Goal: Task Accomplishment & Management: Use online tool/utility

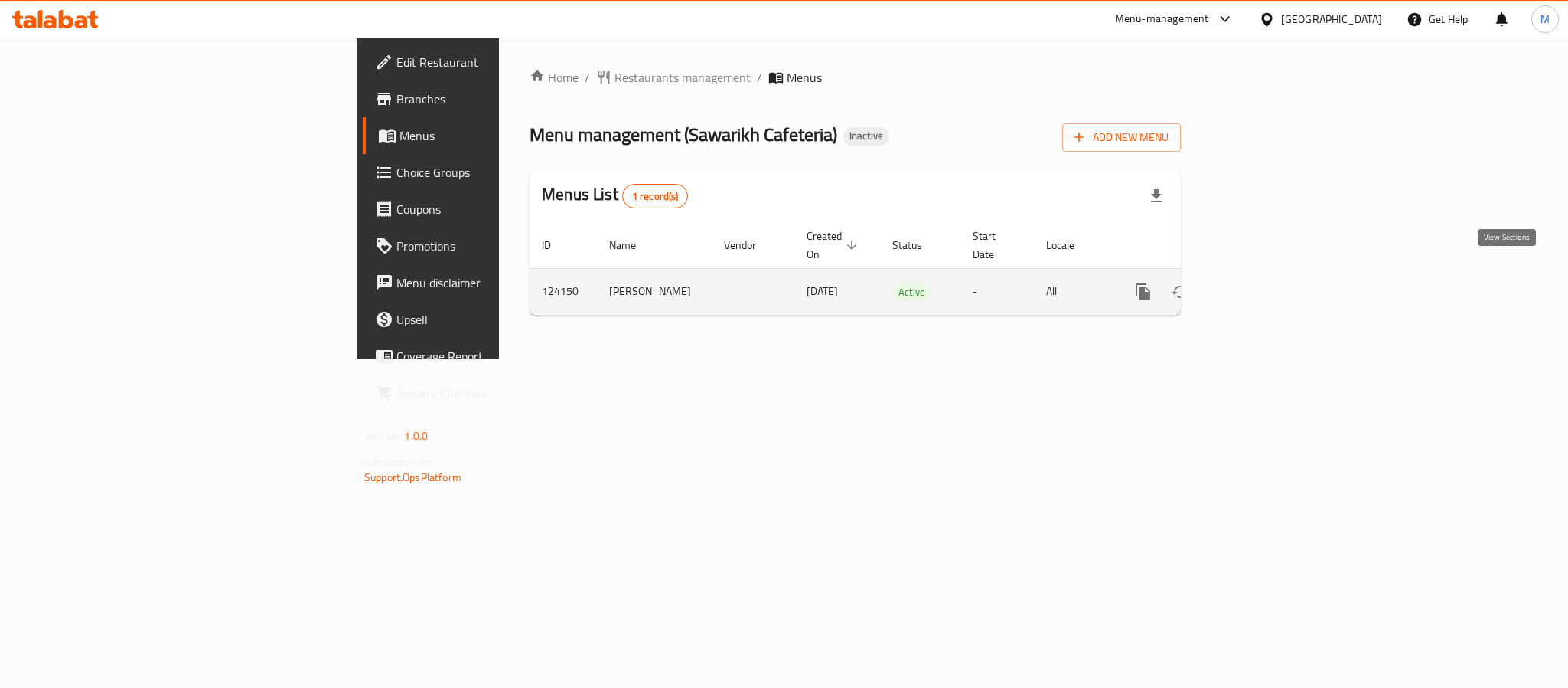
click at [1262, 282] on icon "enhanced table" at bounding box center [1253, 291] width 18 height 18
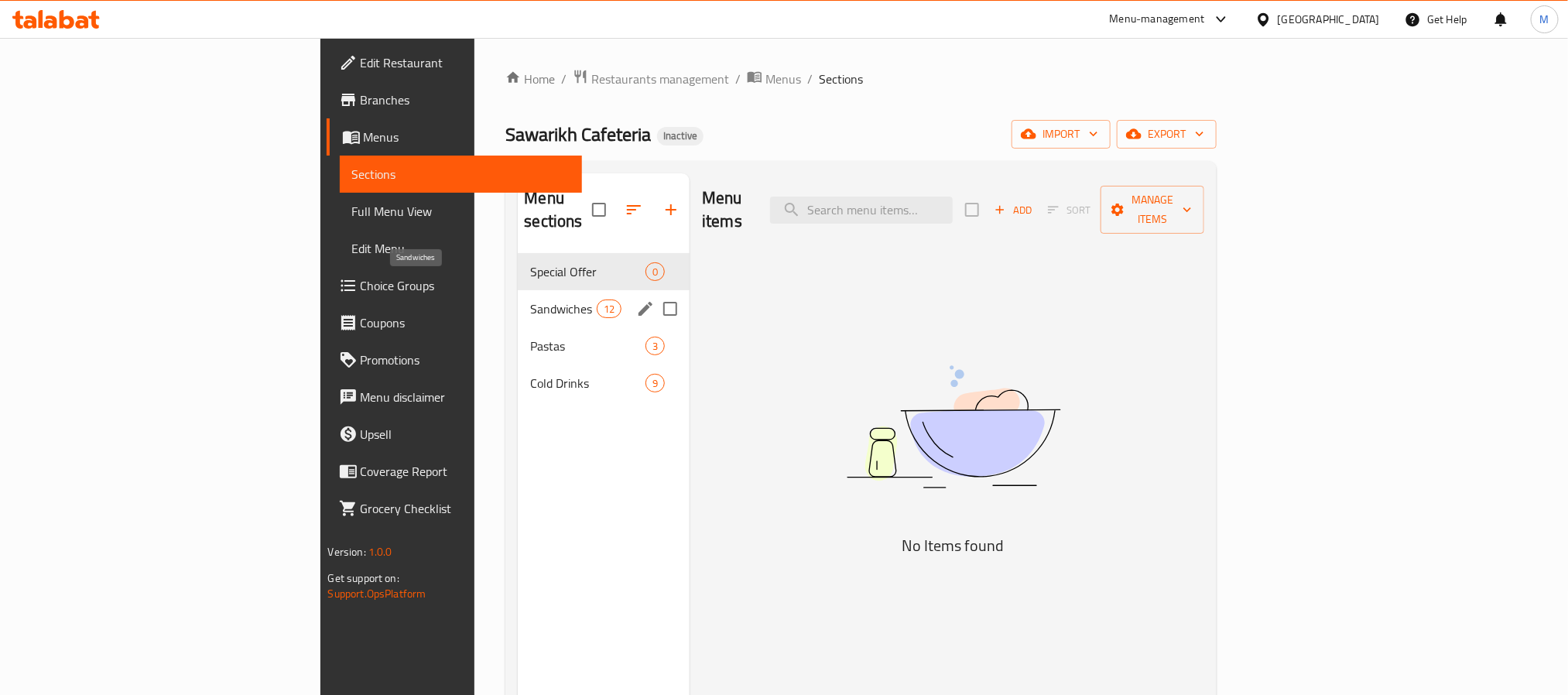
click at [530, 299] on span "Sandwiches" at bounding box center [563, 308] width 66 height 19
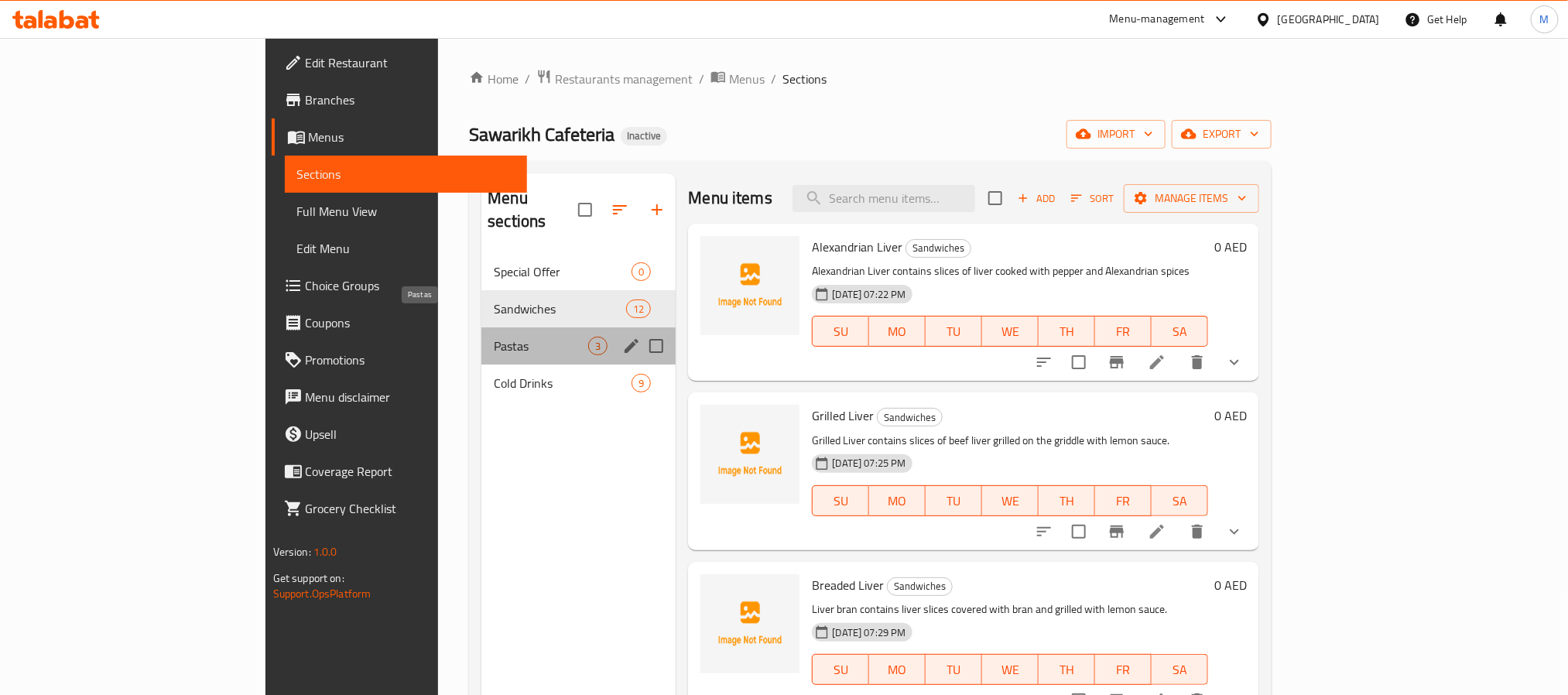
click at [493, 336] on span "Pastas" at bounding box center [540, 345] width 95 height 19
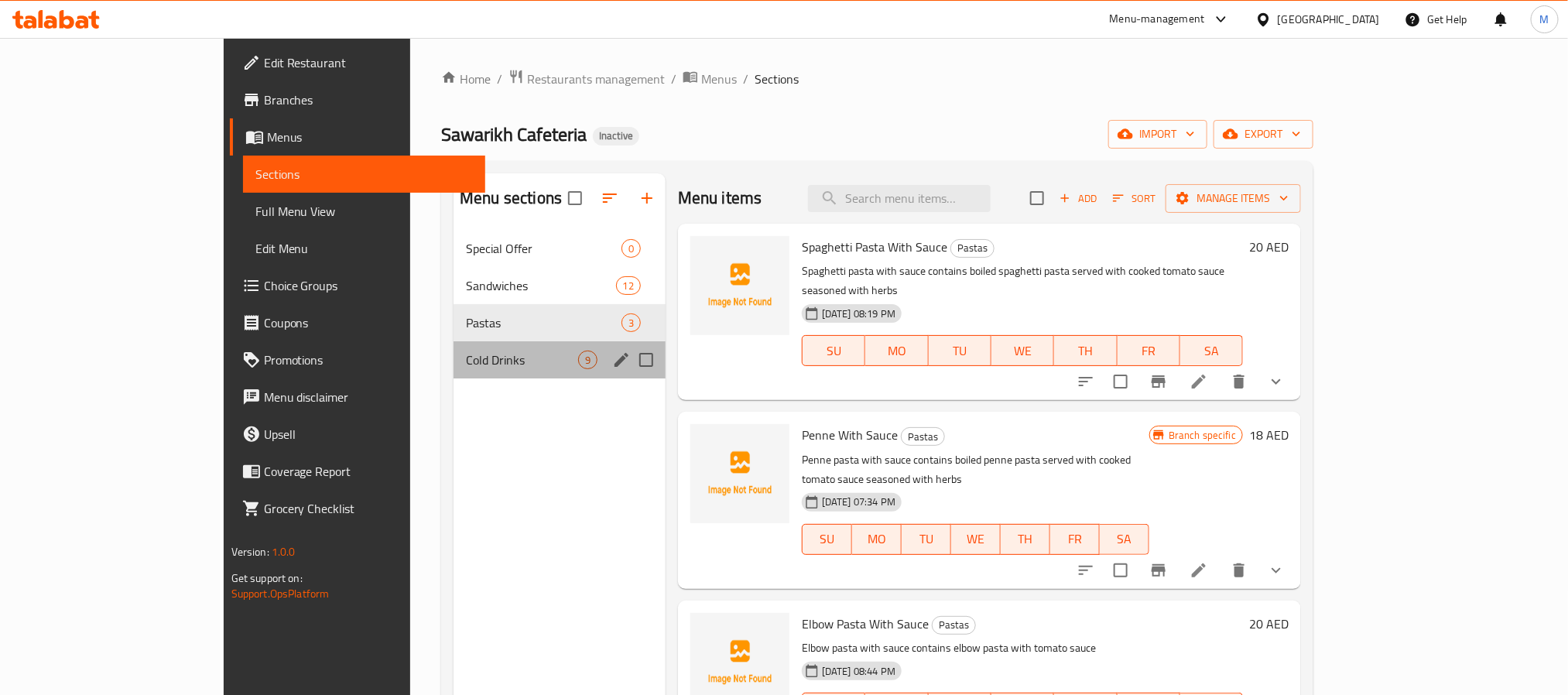
click at [454, 344] on div "Cold Drinks 9" at bounding box center [559, 359] width 212 height 37
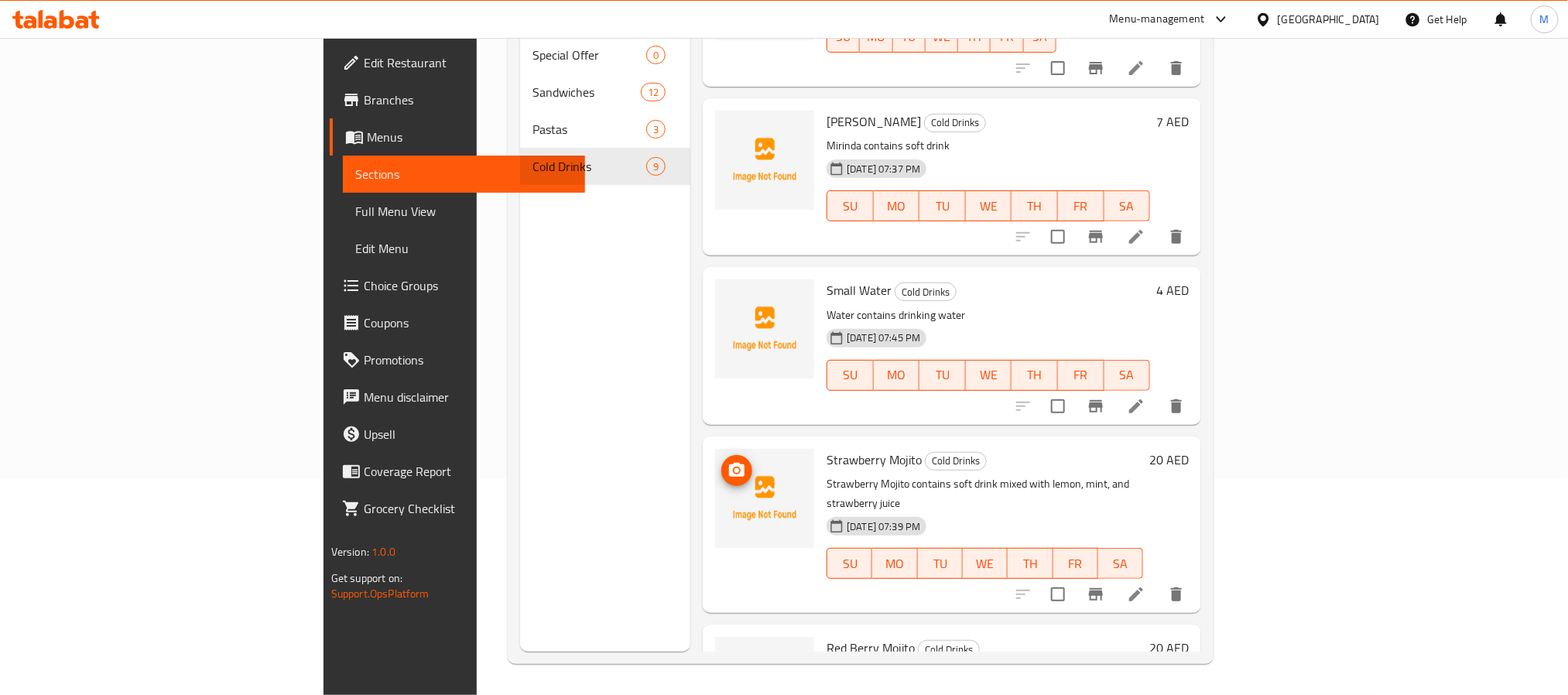
scroll to position [515, 0]
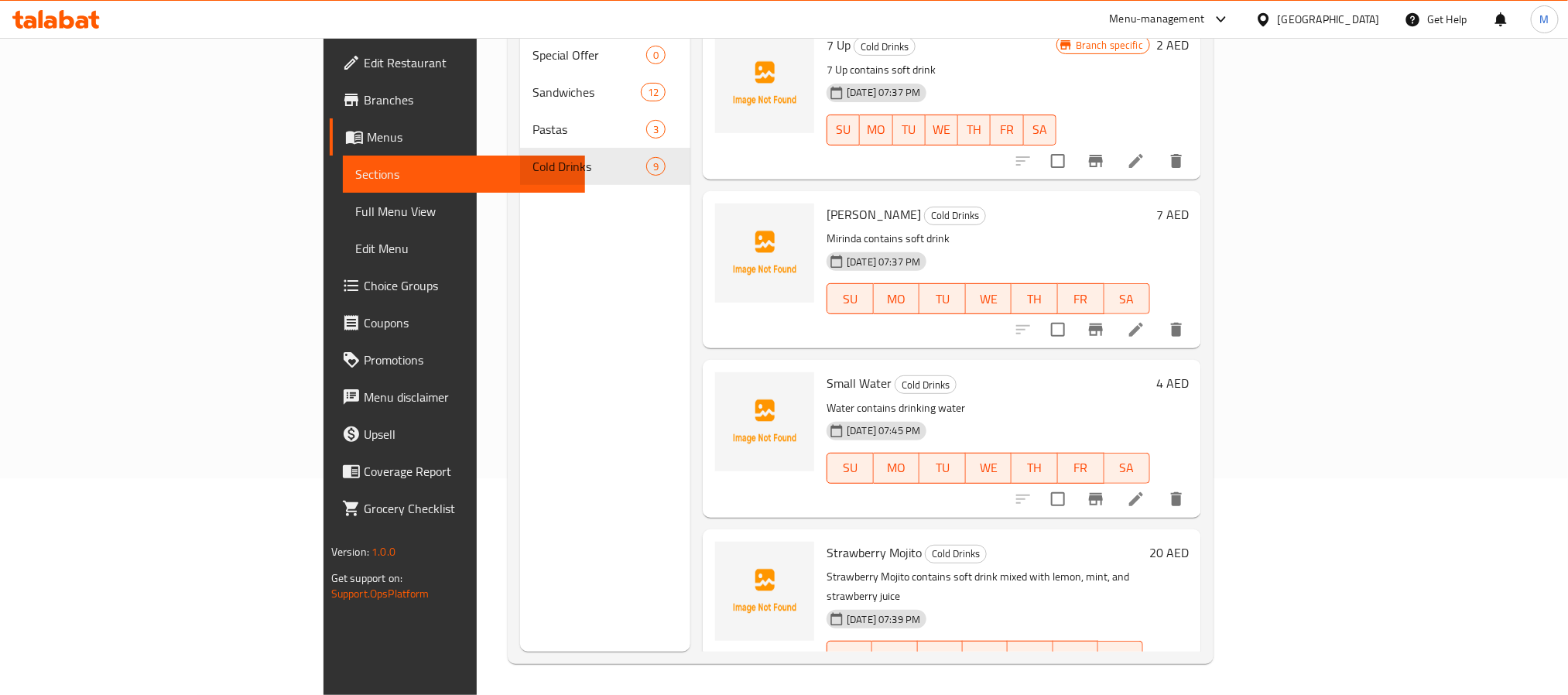
click at [355, 211] on span "Full Menu View" at bounding box center [463, 211] width 217 height 19
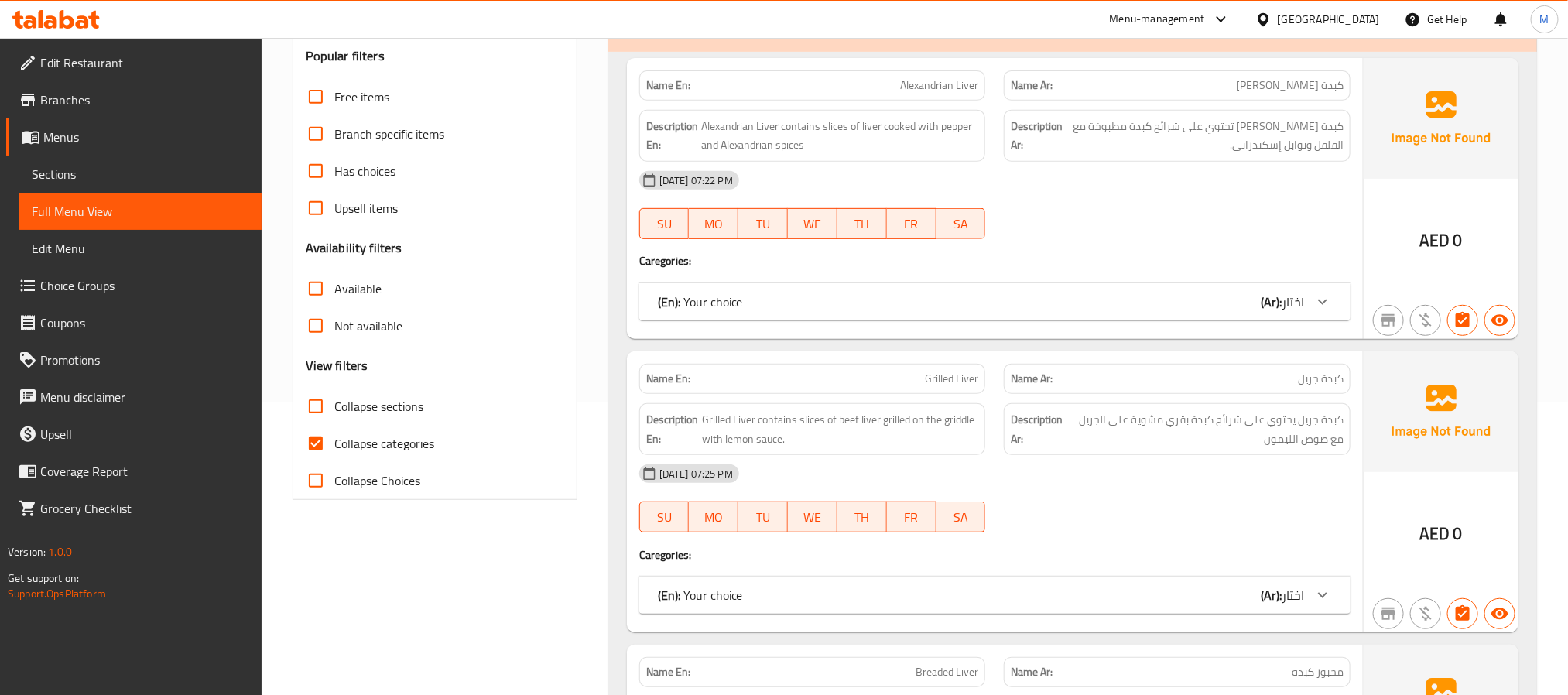
scroll to position [333, 0]
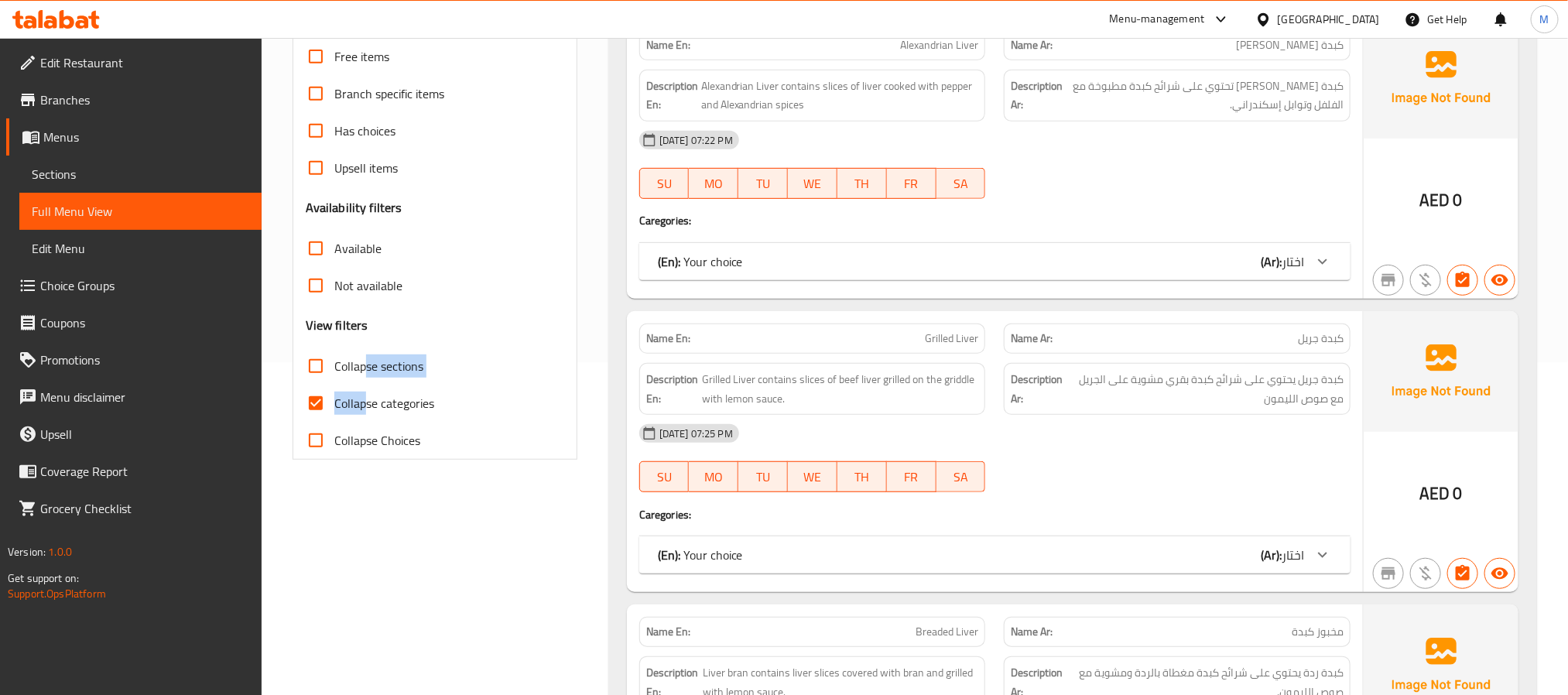
drag, startPoint x: 364, startPoint y: 395, endPoint x: 364, endPoint y: 382, distance: 13.0
click at [364, 382] on div "Free items Branch specific items Has choices Upsell items Availability filters …" at bounding box center [435, 248] width 259 height 421
click at [365, 394] on span "Collapse categories" at bounding box center [384, 403] width 100 height 19
click at [334, 393] on input "Collapse categories" at bounding box center [315, 403] width 37 height 37
checkbox input "false"
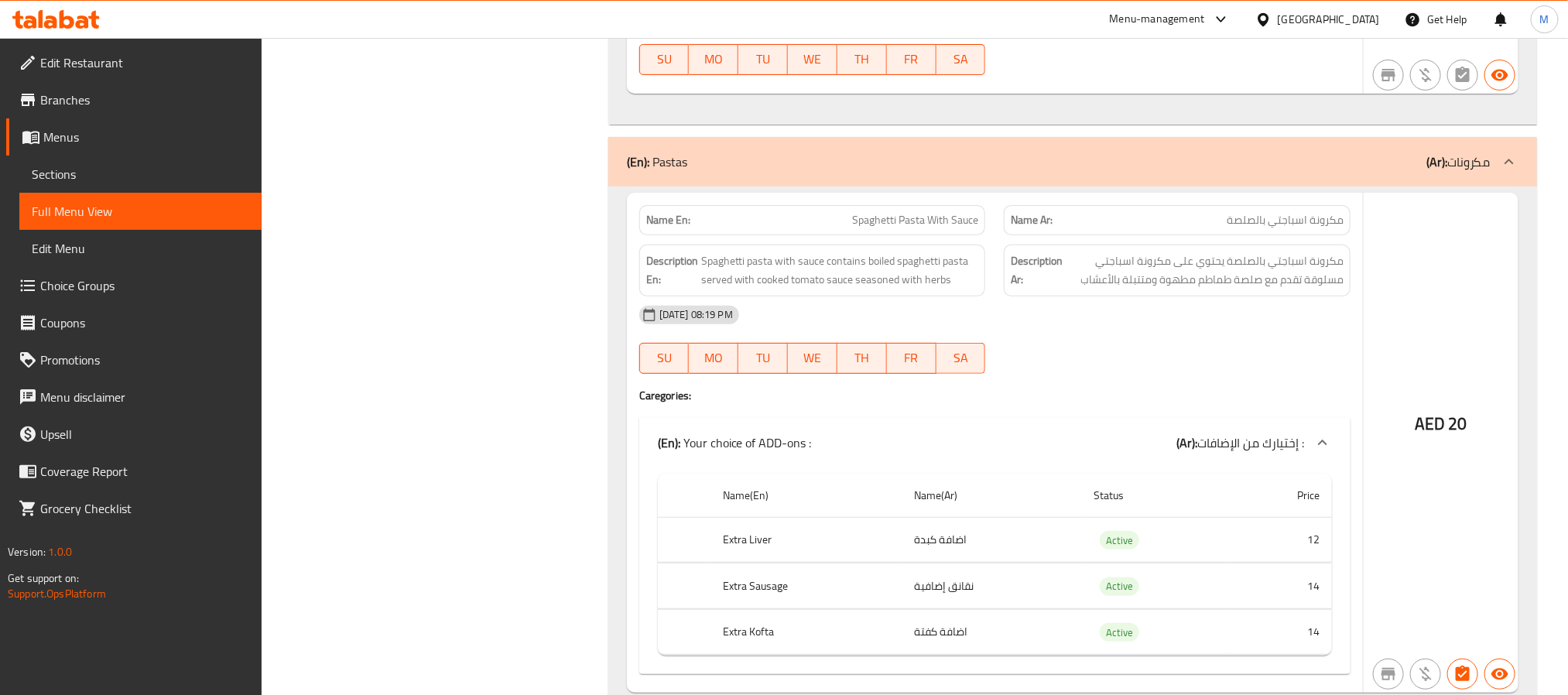
scroll to position [6400, 0]
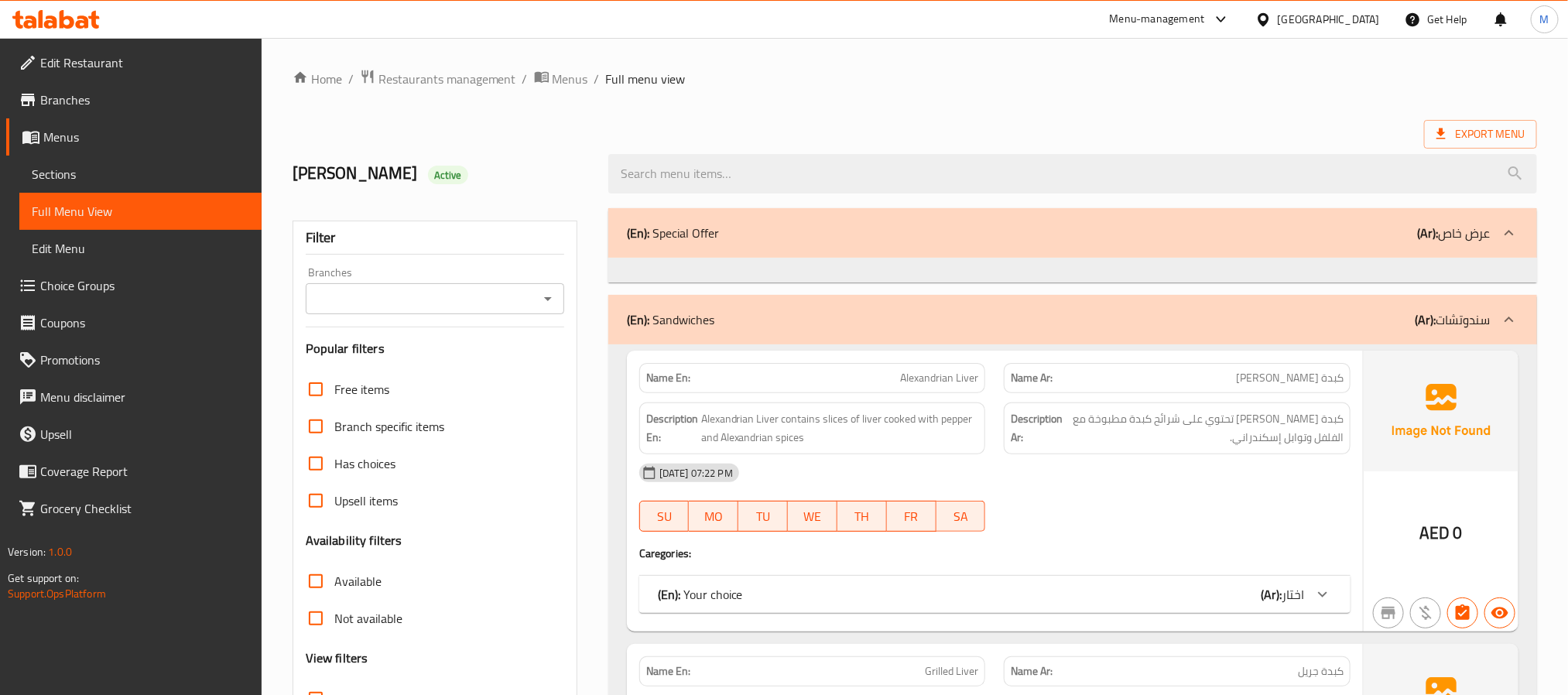
click at [1335, 12] on div "[GEOGRAPHIC_DATA]" at bounding box center [1328, 19] width 102 height 17
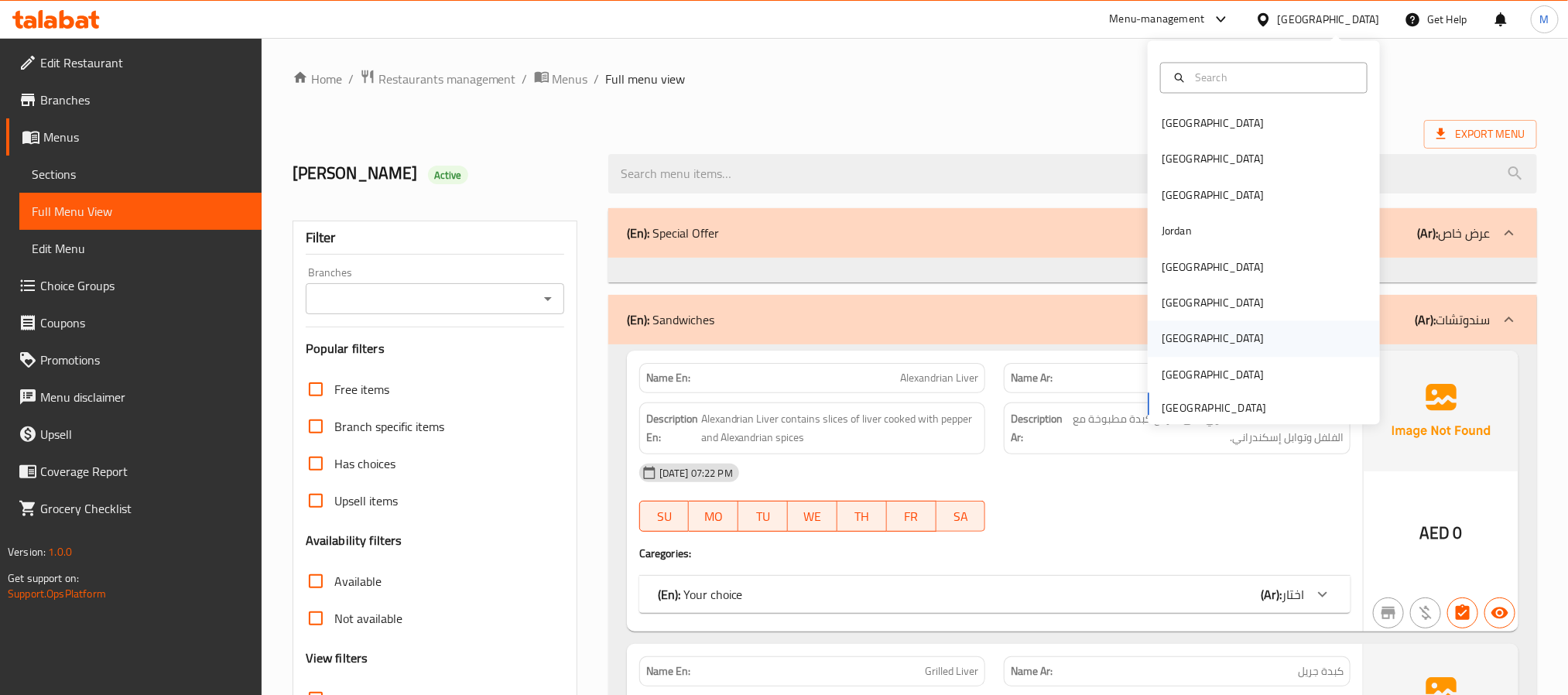
click at [1198, 332] on div "[GEOGRAPHIC_DATA]" at bounding box center [1264, 339] width 232 height 35
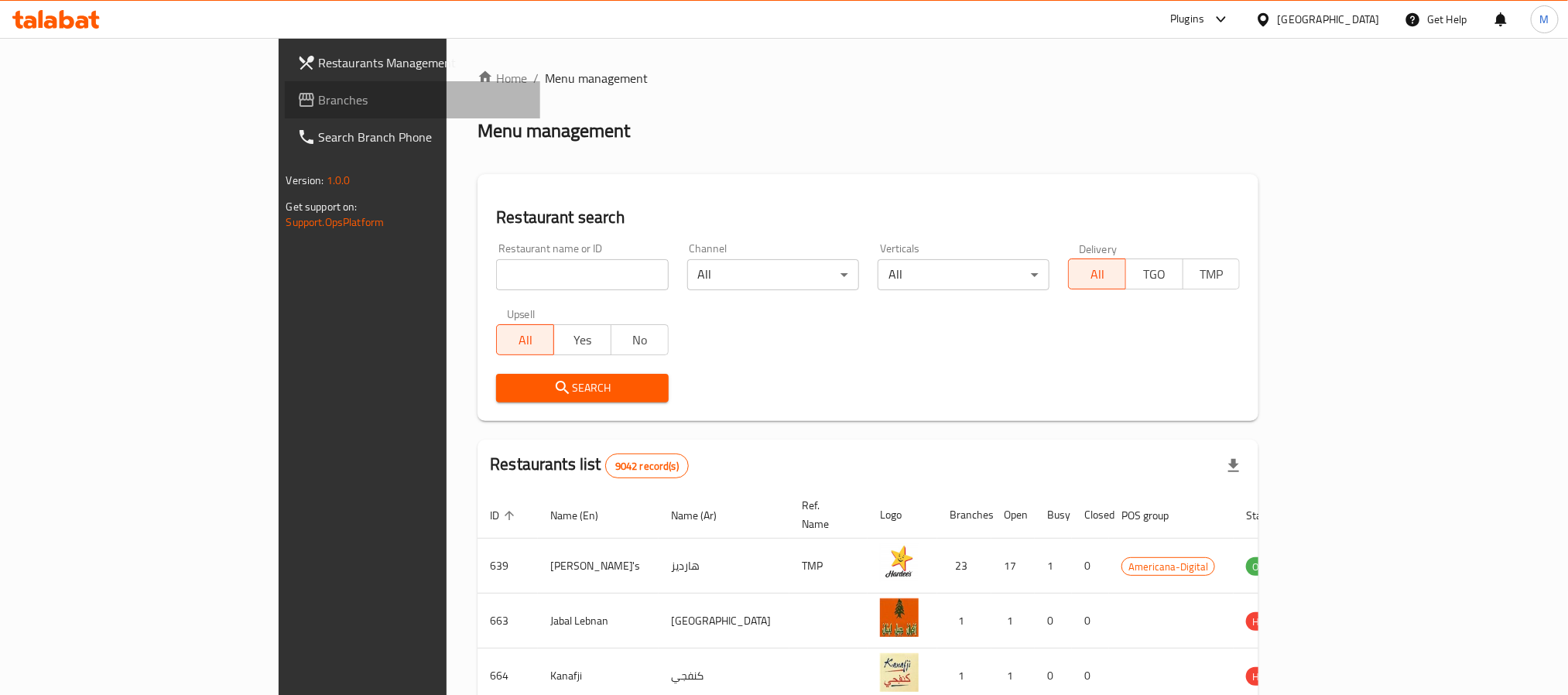
click at [319, 107] on span "Branches" at bounding box center [423, 99] width 209 height 19
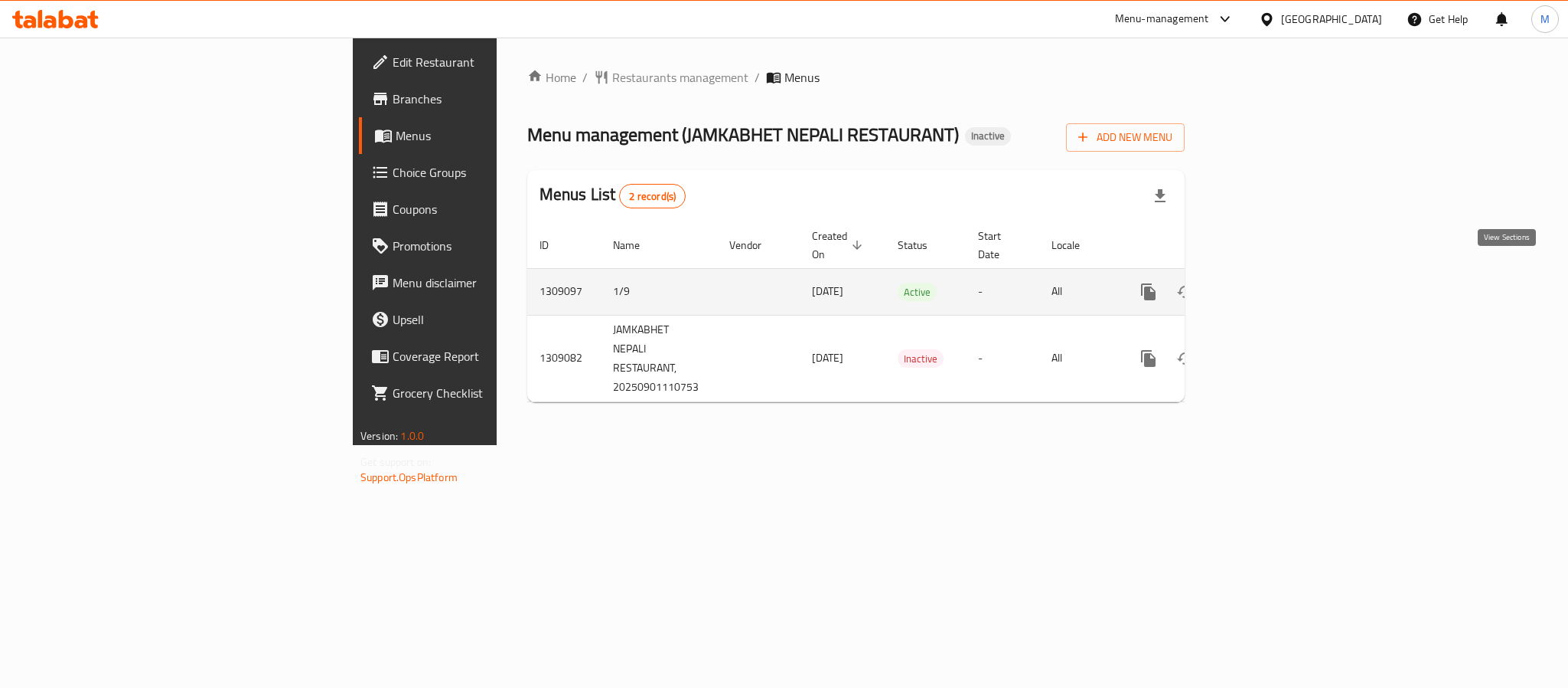
click at [1277, 285] on link "enhanced table" at bounding box center [1259, 292] width 37 height 37
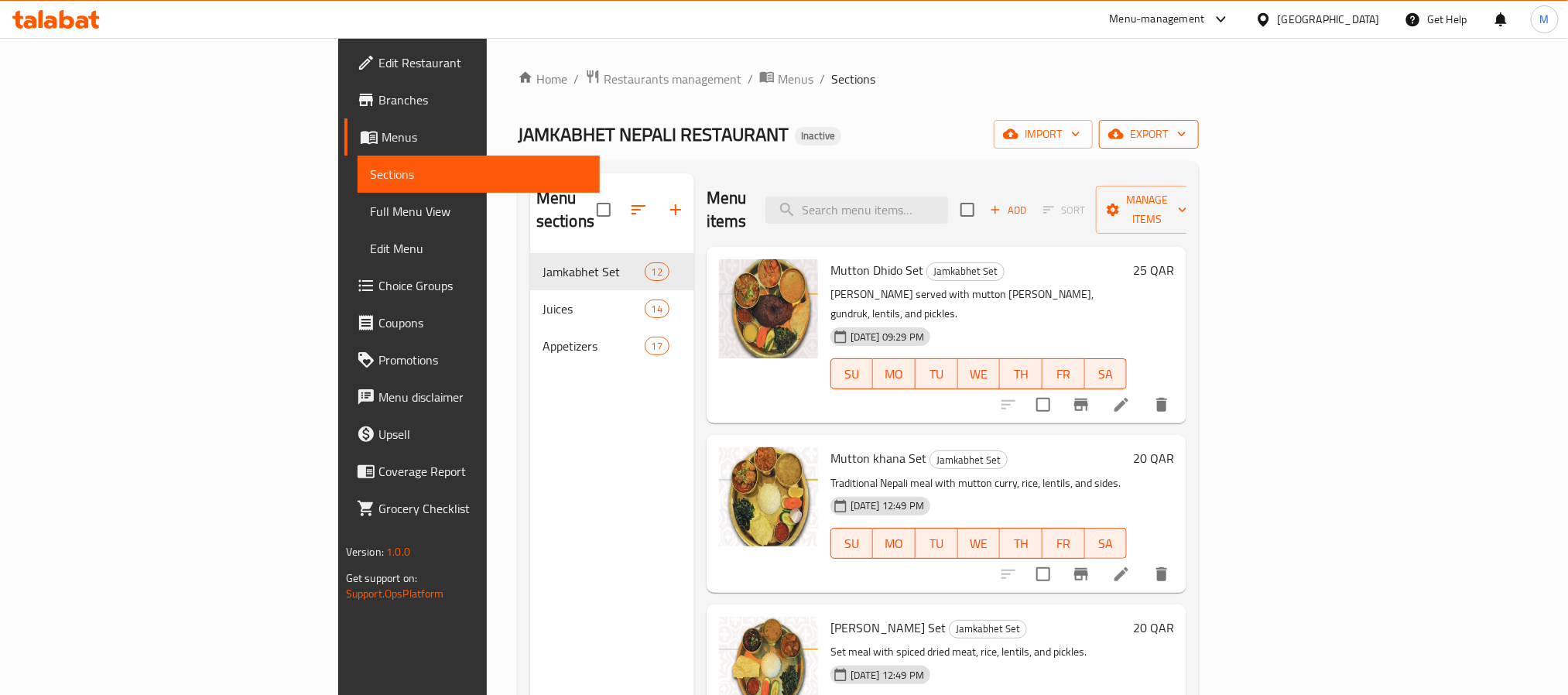
click at [1190, 132] on icon "button" at bounding box center [1181, 133] width 15 height 15
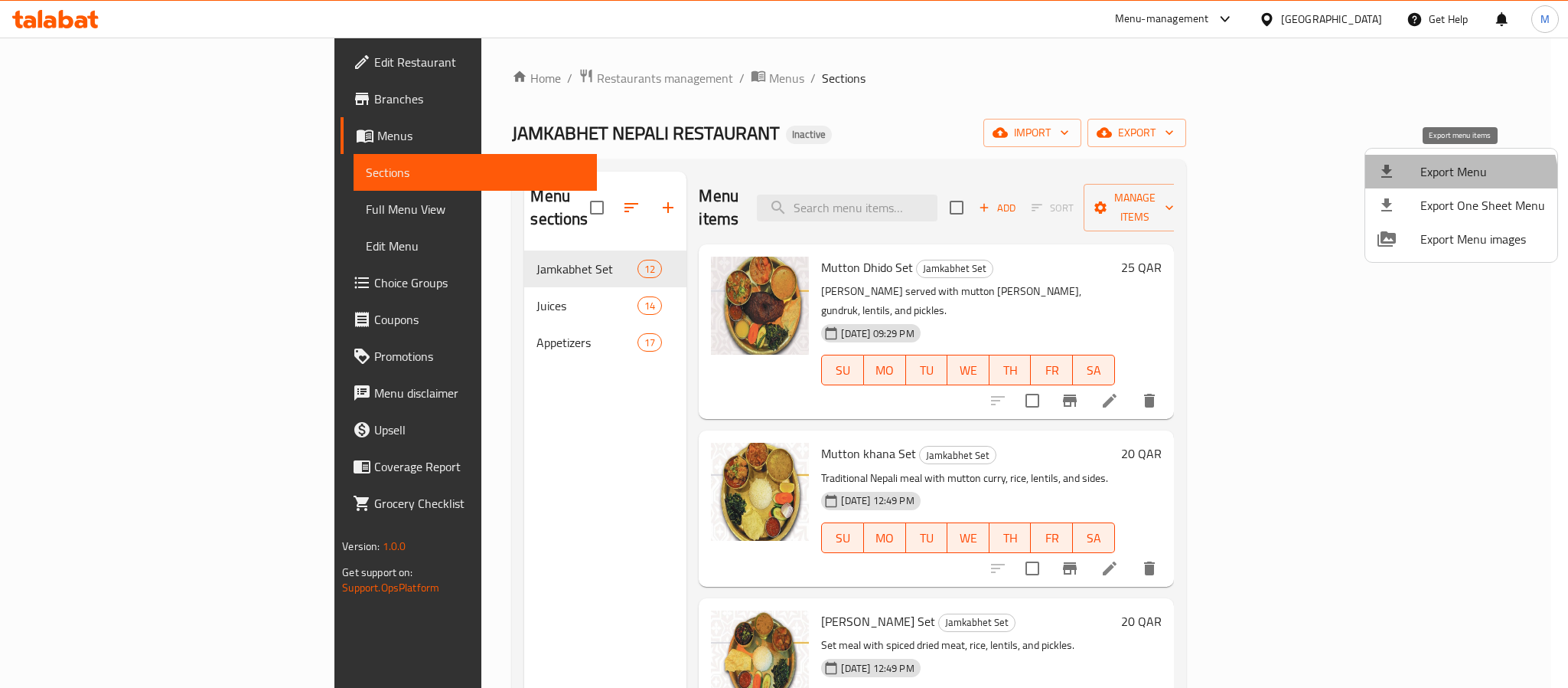
click at [1454, 181] on span "Export Menu" at bounding box center [1482, 171] width 124 height 18
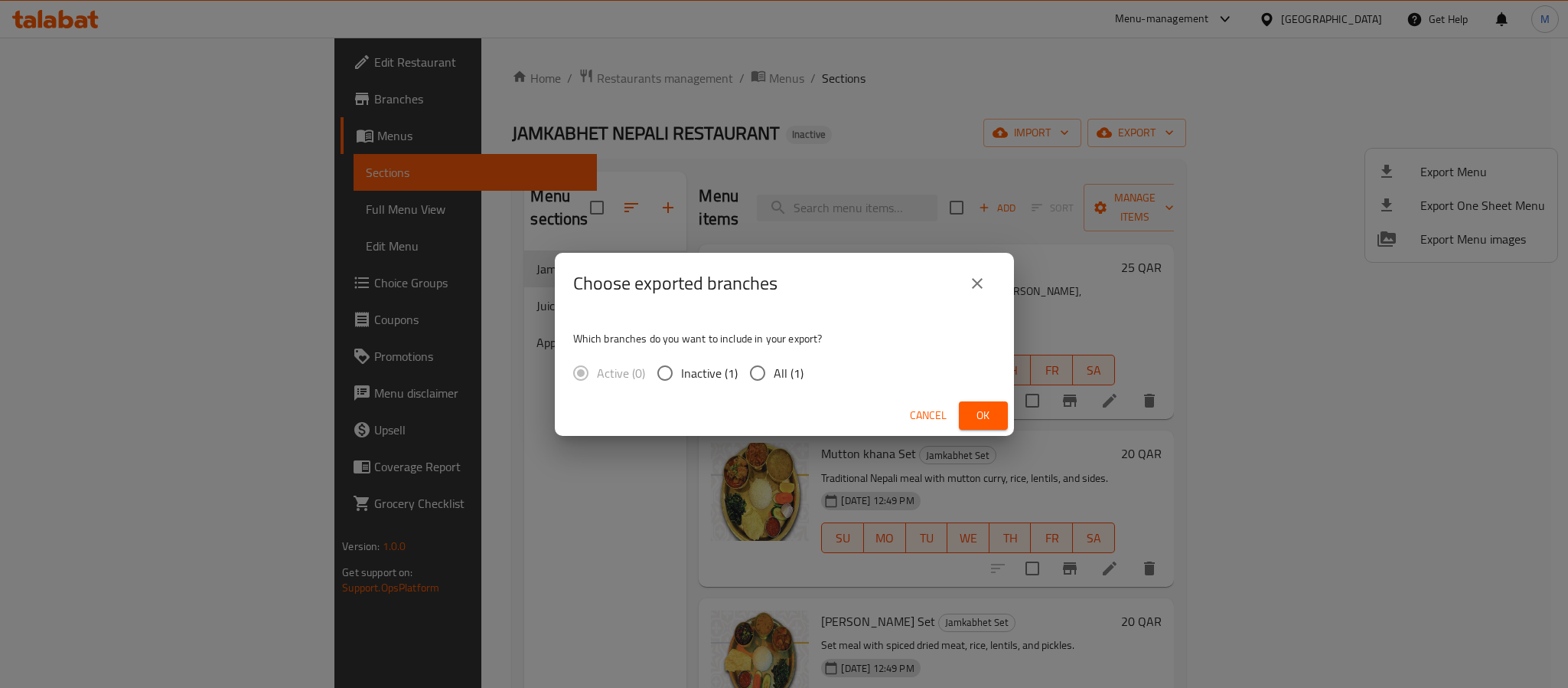
click at [773, 379] on span "All (1)" at bounding box center [788, 372] width 30 height 18
click at [772, 379] on input "All (1)" at bounding box center [758, 372] width 32 height 32
radio input "true"
click at [988, 408] on span "Ok" at bounding box center [984, 415] width 25 height 19
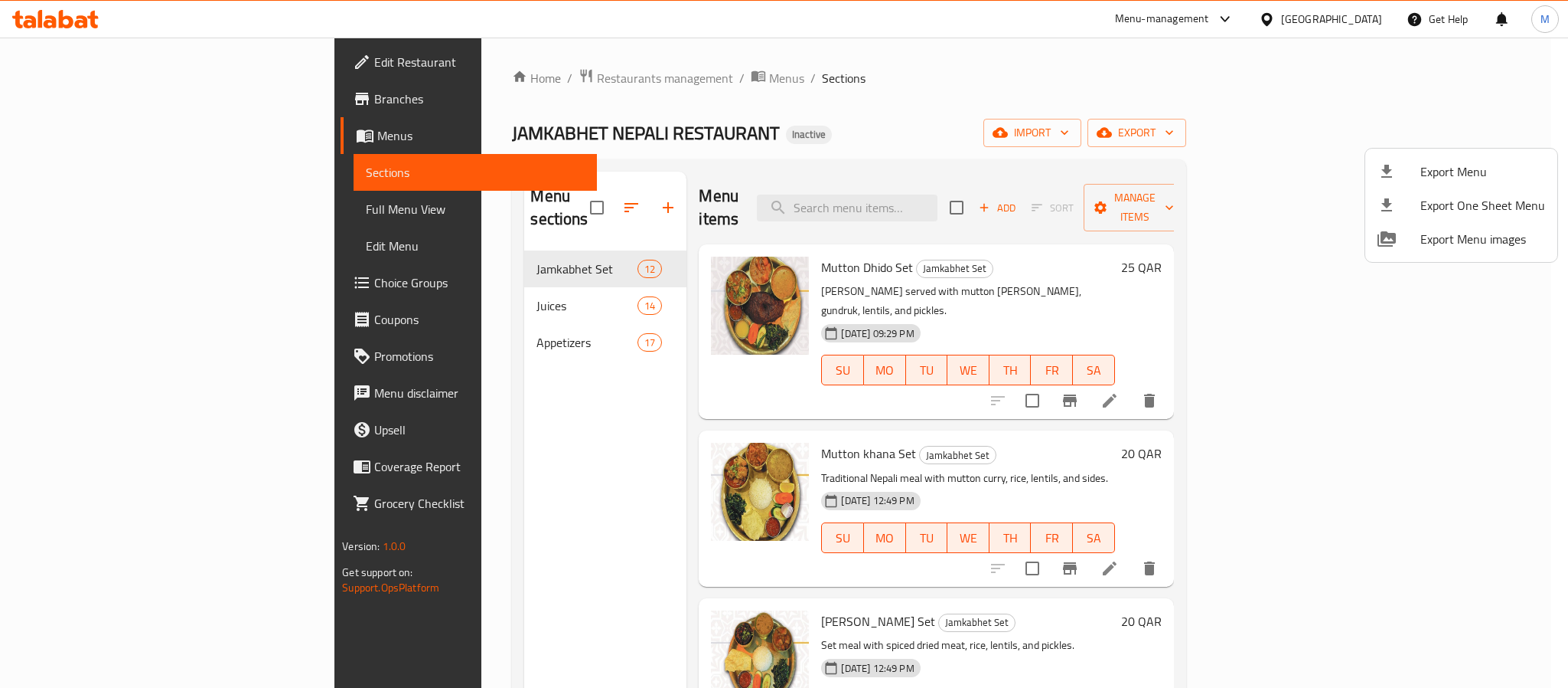
click at [97, 65] on div at bounding box center [784, 344] width 1568 height 688
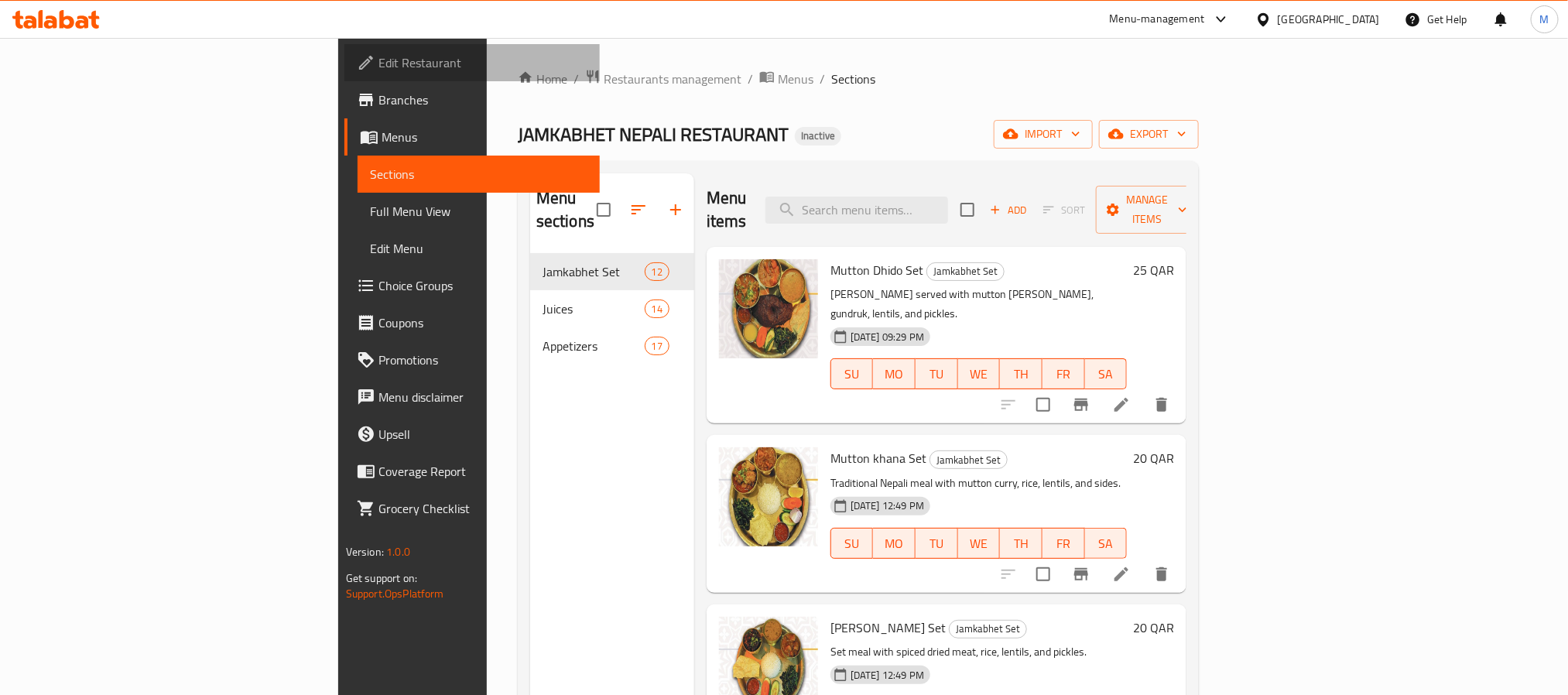
click at [378, 66] on span "Edit Restaurant" at bounding box center [483, 62] width 209 height 19
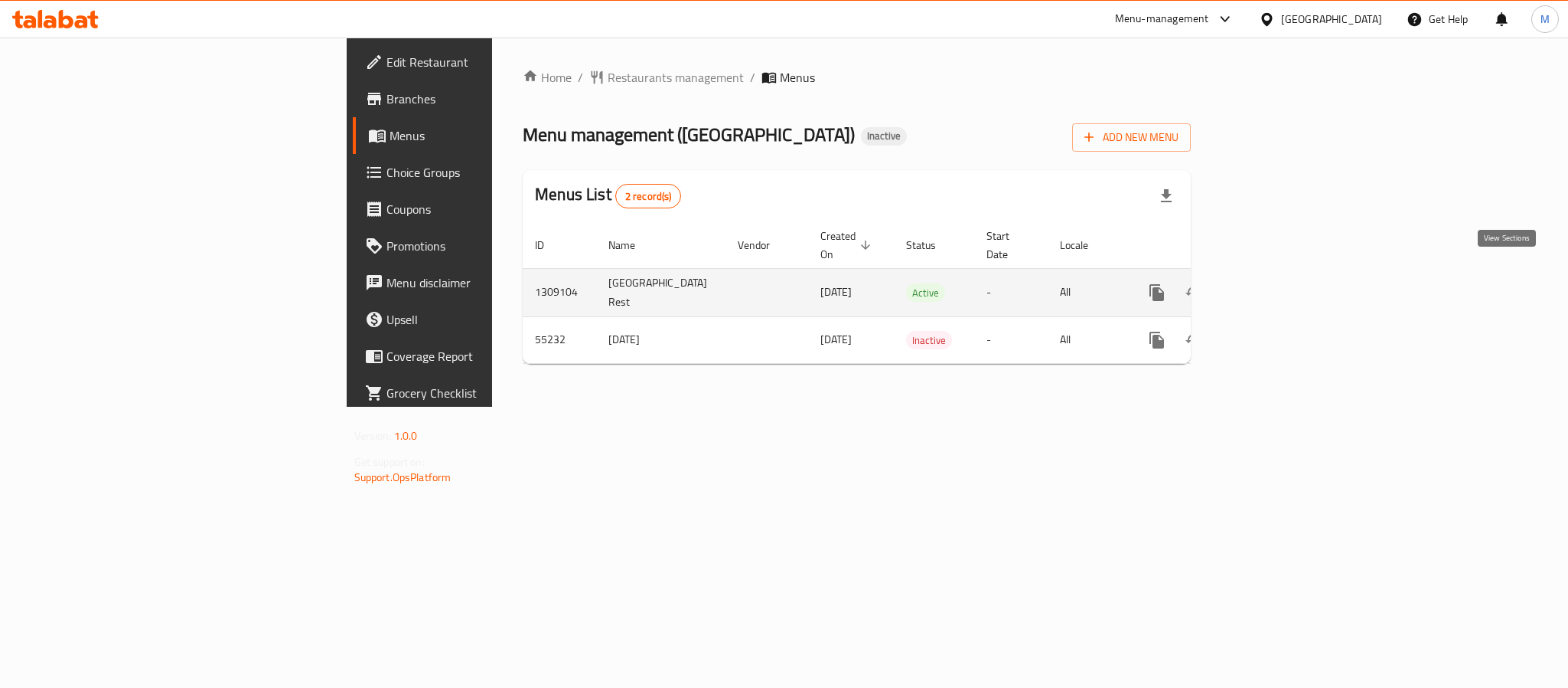
click at [1286, 279] on link "enhanced table" at bounding box center [1268, 293] width 37 height 37
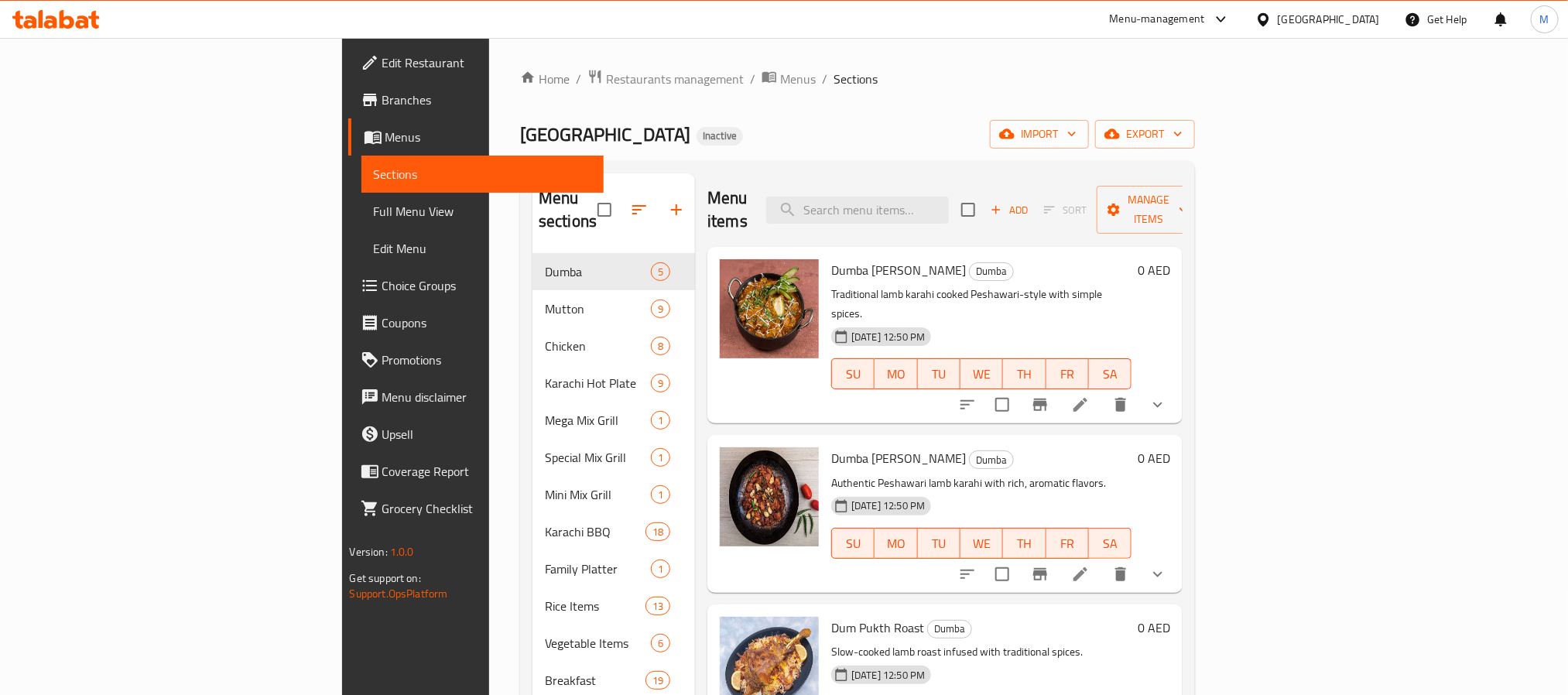
click at [1195, 151] on div "Home / Restaurants management / Menus / Sections Karachi Palace Restaurant Inac…" at bounding box center [858, 475] width 675 height 811
click at [1195, 144] on button "export" at bounding box center [1145, 134] width 100 height 28
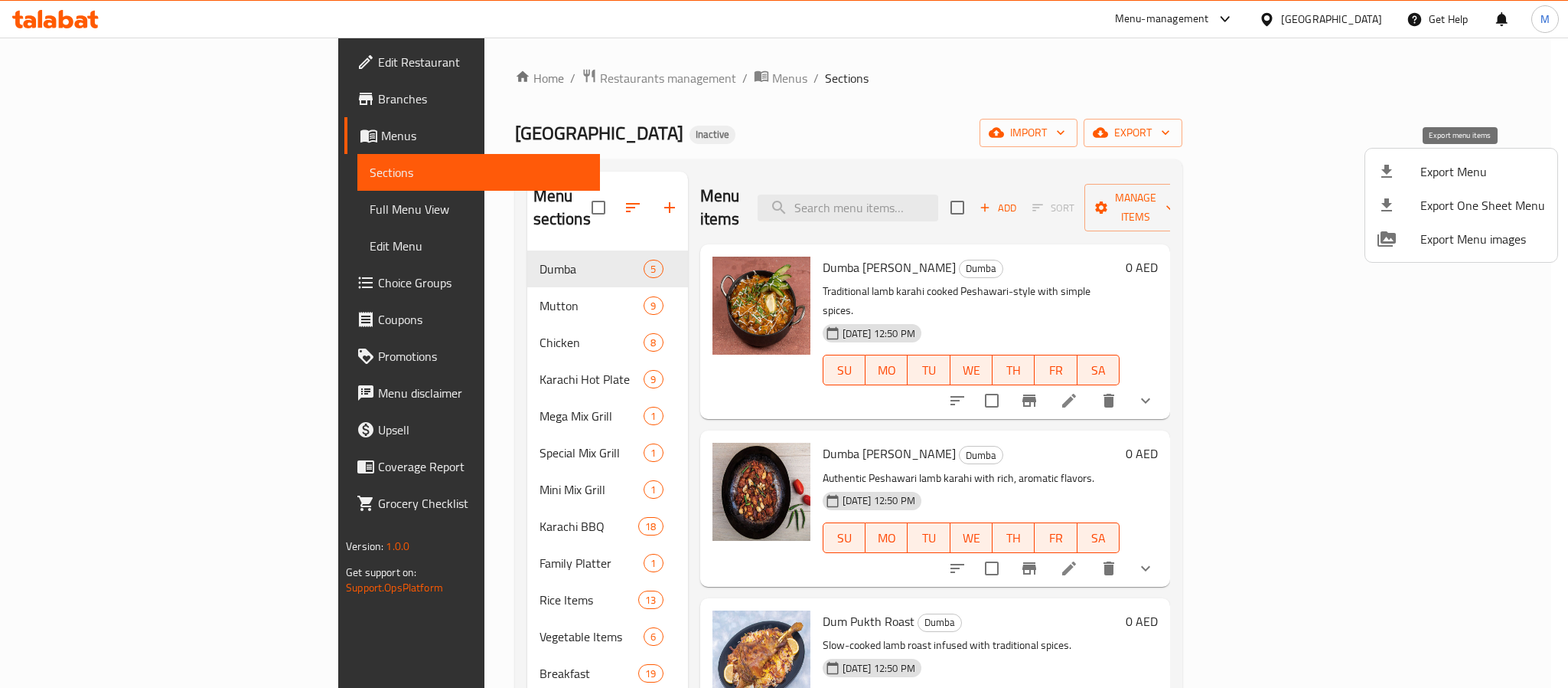
click at [1437, 171] on span "Export Menu" at bounding box center [1482, 171] width 124 height 18
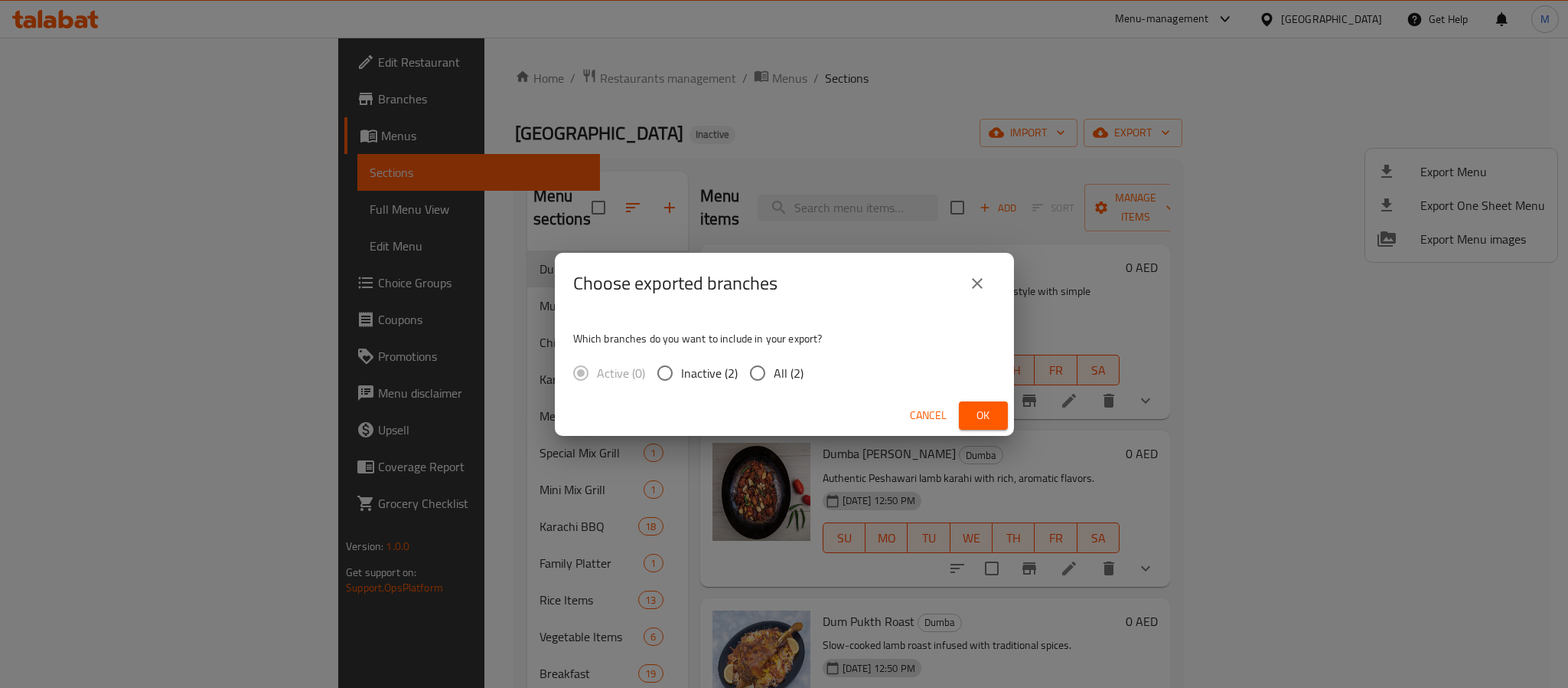
click at [772, 375] on input "All (2)" at bounding box center [758, 372] width 32 height 32
radio input "true"
click at [992, 407] on span "Ok" at bounding box center [984, 415] width 25 height 19
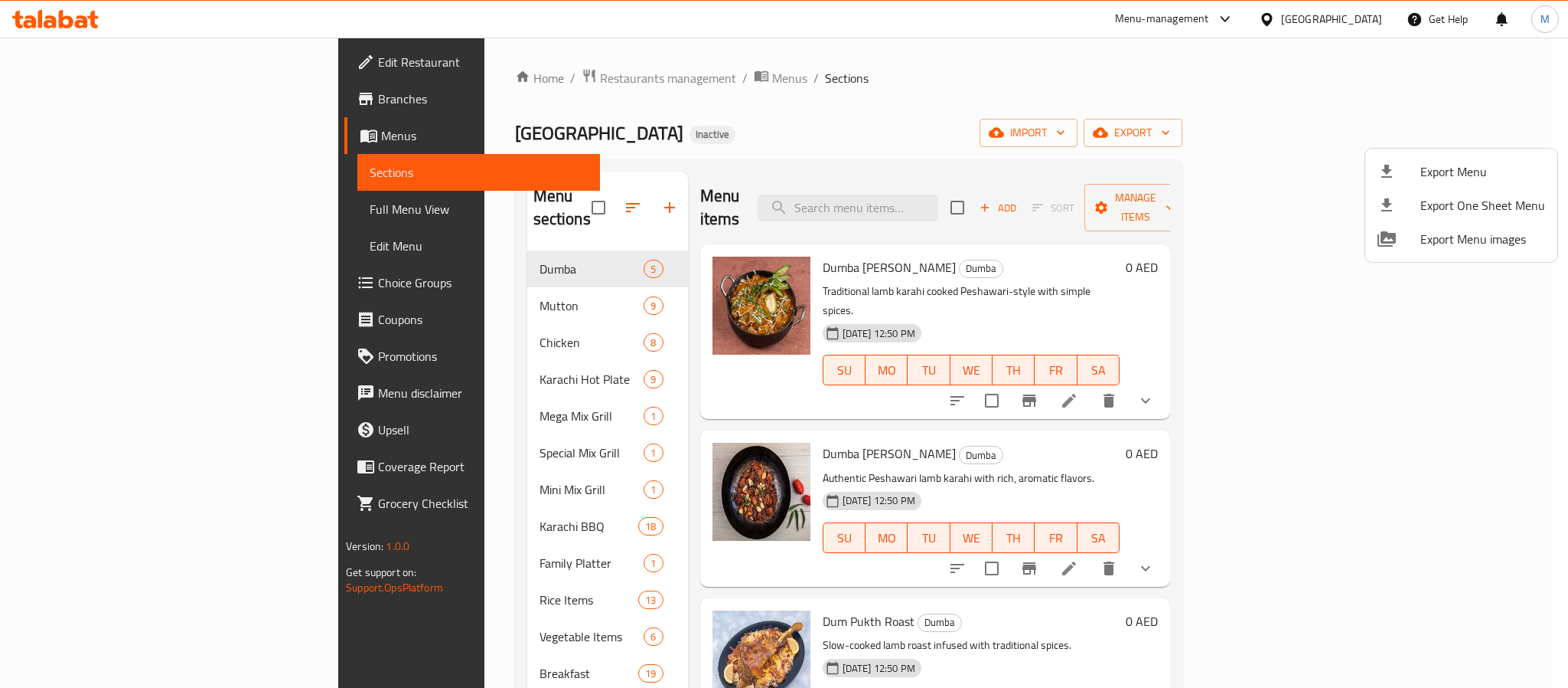
click at [145, 69] on div at bounding box center [784, 344] width 1568 height 688
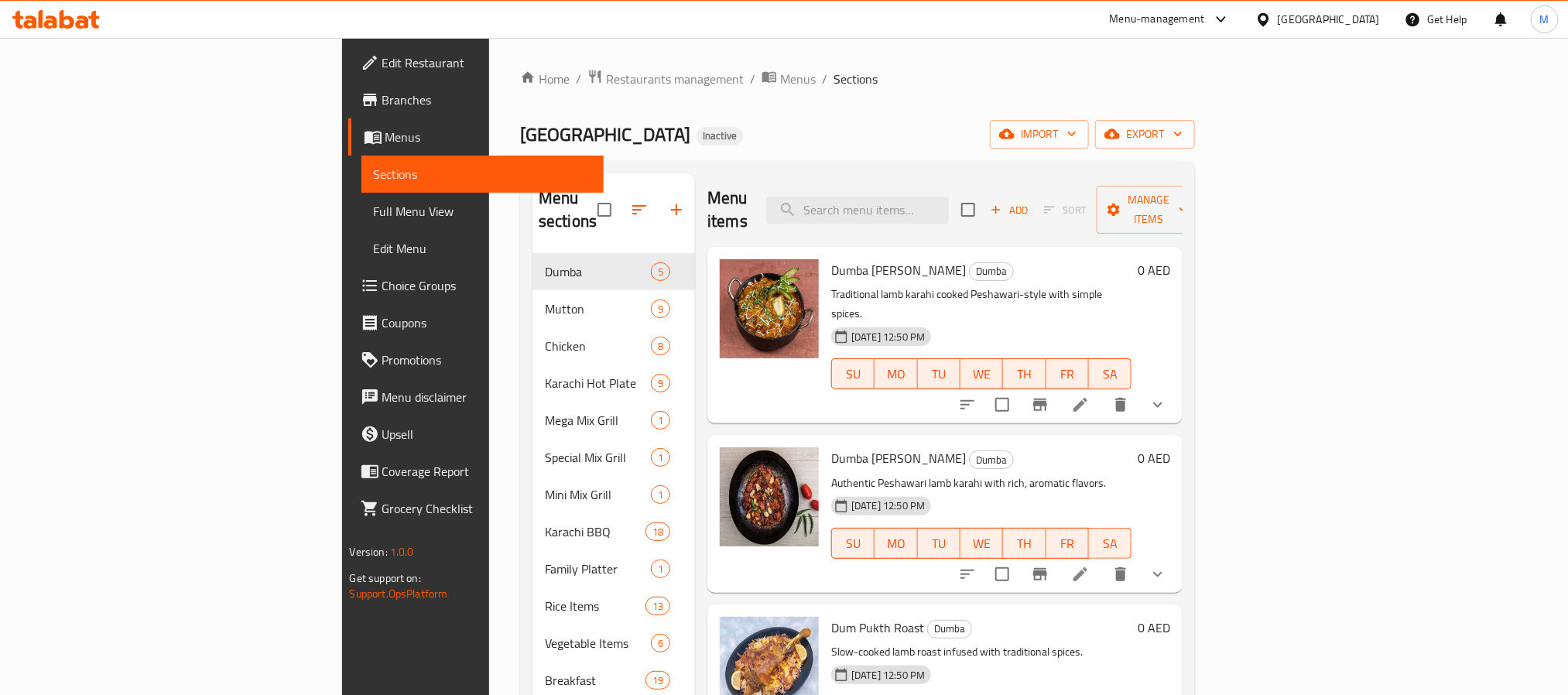
click at [383, 64] on span "Edit Restaurant" at bounding box center [487, 62] width 209 height 19
